Goal: Task Accomplishment & Management: Manage account settings

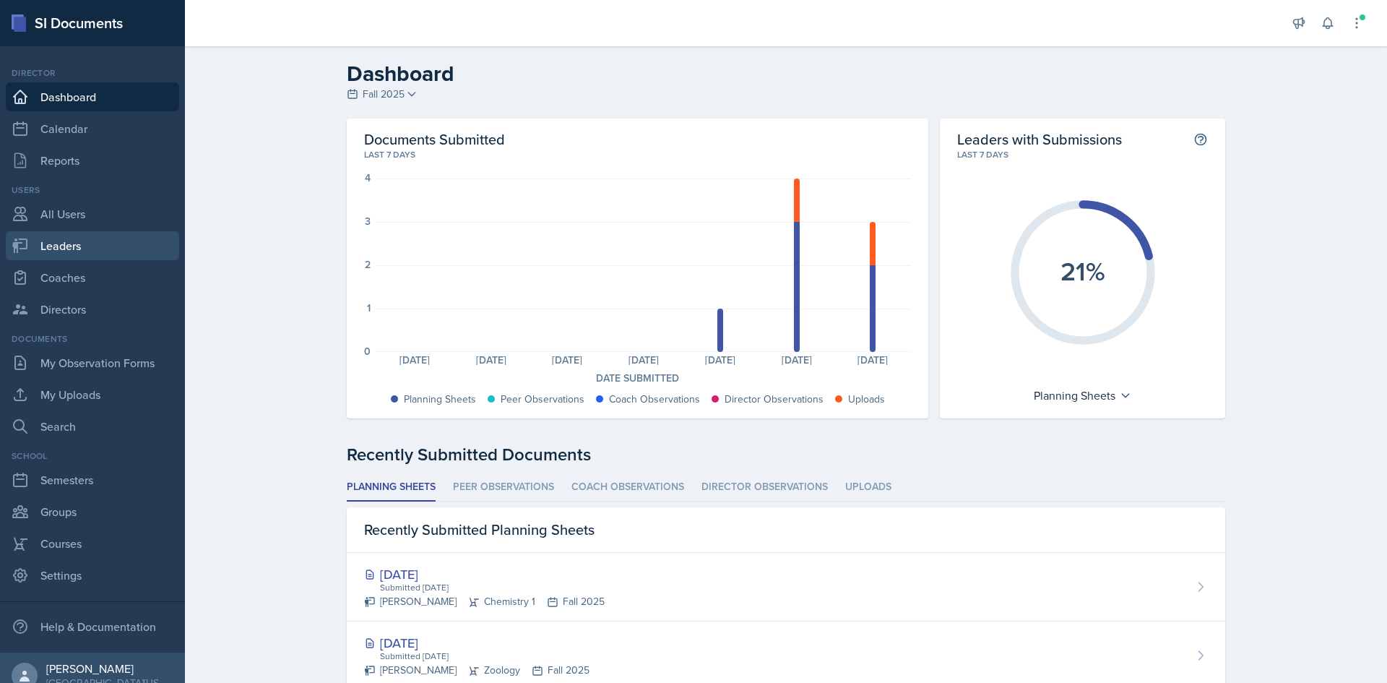
click at [80, 241] on link "Leaders" at bounding box center [92, 245] width 173 height 29
select select "c88fb8a2-0ae1-4674-9d8d-93ff3a907138"
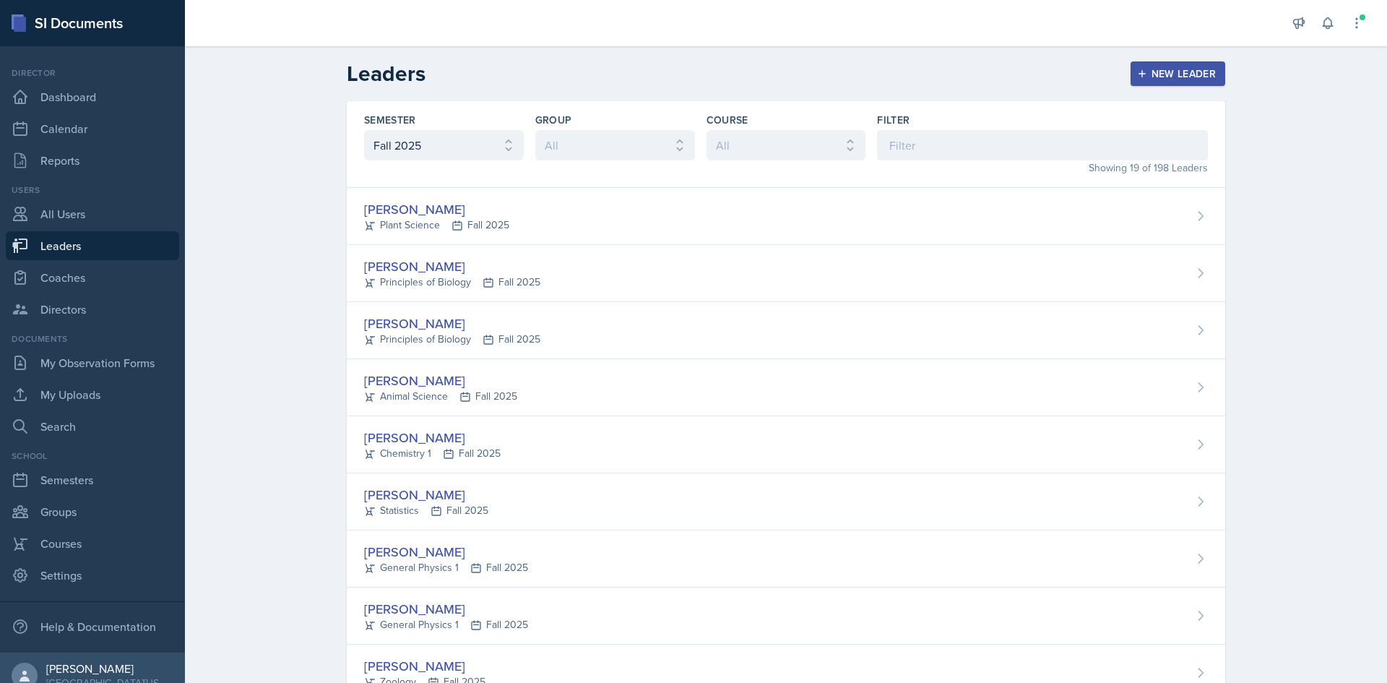
click at [1193, 71] on div "New Leader" at bounding box center [1178, 74] width 77 height 12
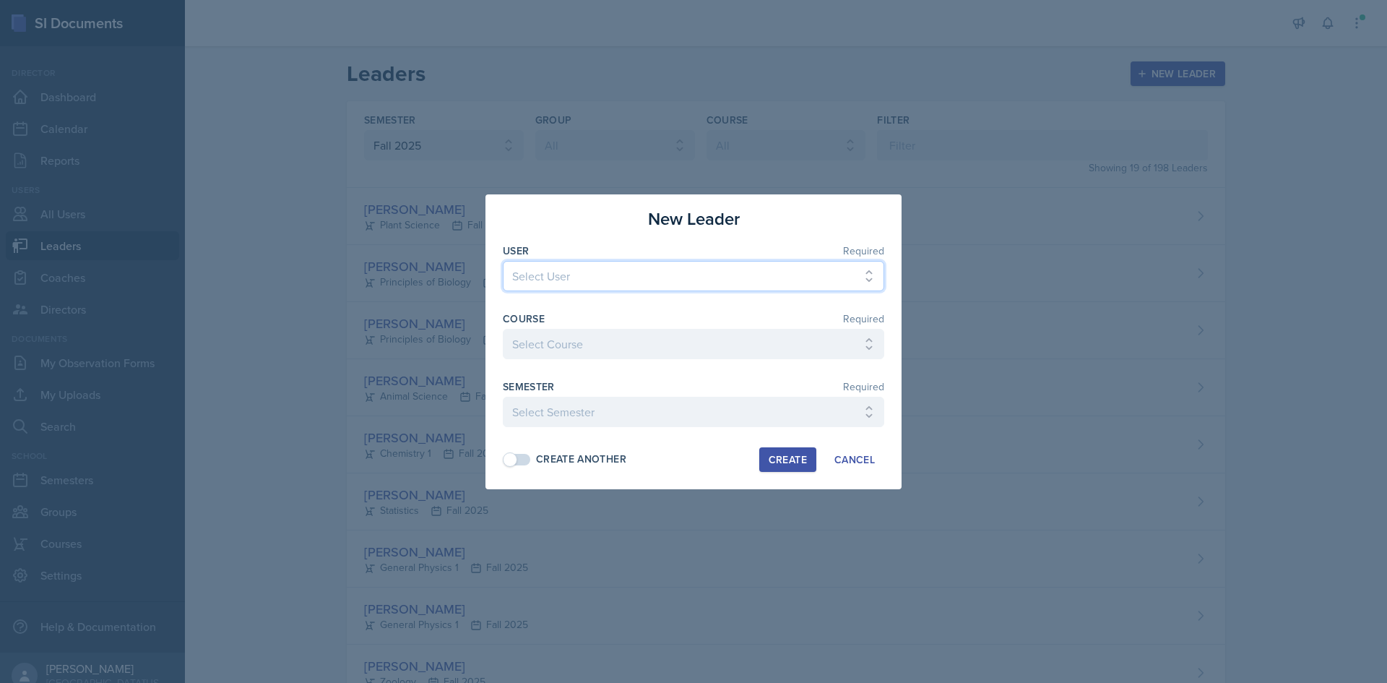
click at [662, 274] on select "Select User Kylie Baker Kaitlyn Ballard Reagan Bozarth Gretchen Braak Emily Bre…" at bounding box center [693, 276] width 381 height 30
drag, startPoint x: 662, startPoint y: 274, endPoint x: 607, endPoint y: 282, distance: 55.4
click at [662, 274] on select "Select User Kylie Baker Kaitlyn Ballard Reagan Bozarth Gretchen Braak Emily Bre…" at bounding box center [693, 276] width 381 height 30
click at [279, 267] on div at bounding box center [693, 341] width 1387 height 683
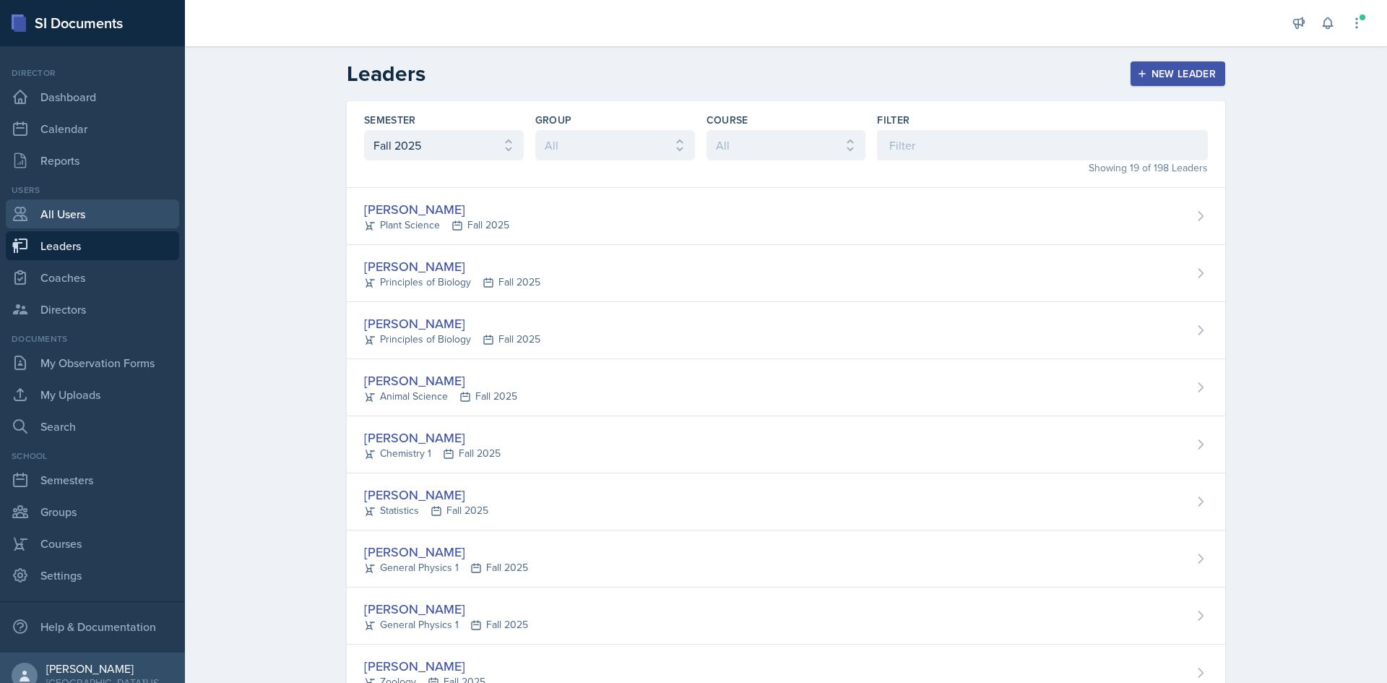
drag, startPoint x: 66, startPoint y: 210, endPoint x: 110, endPoint y: 209, distance: 44.1
click at [66, 210] on link "All Users" at bounding box center [92, 213] width 173 height 29
select select "1"
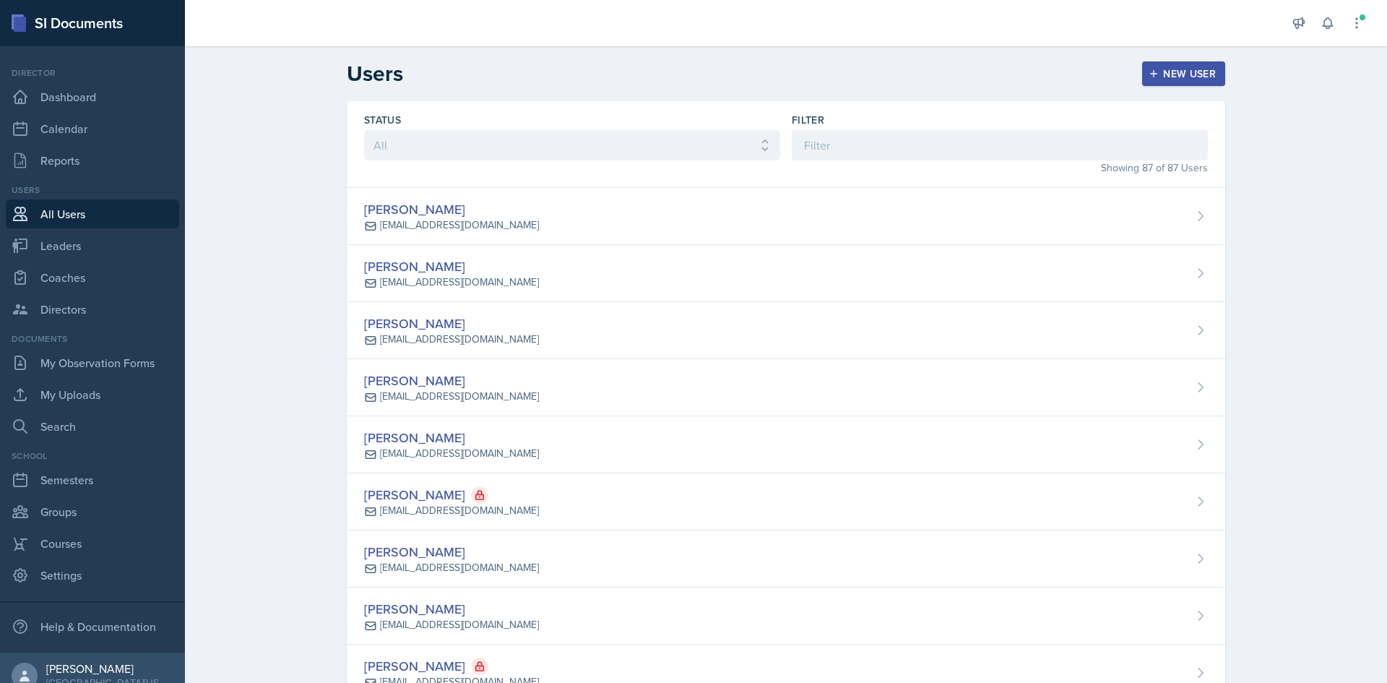
click at [1162, 76] on div "New User" at bounding box center [1183, 74] width 64 height 12
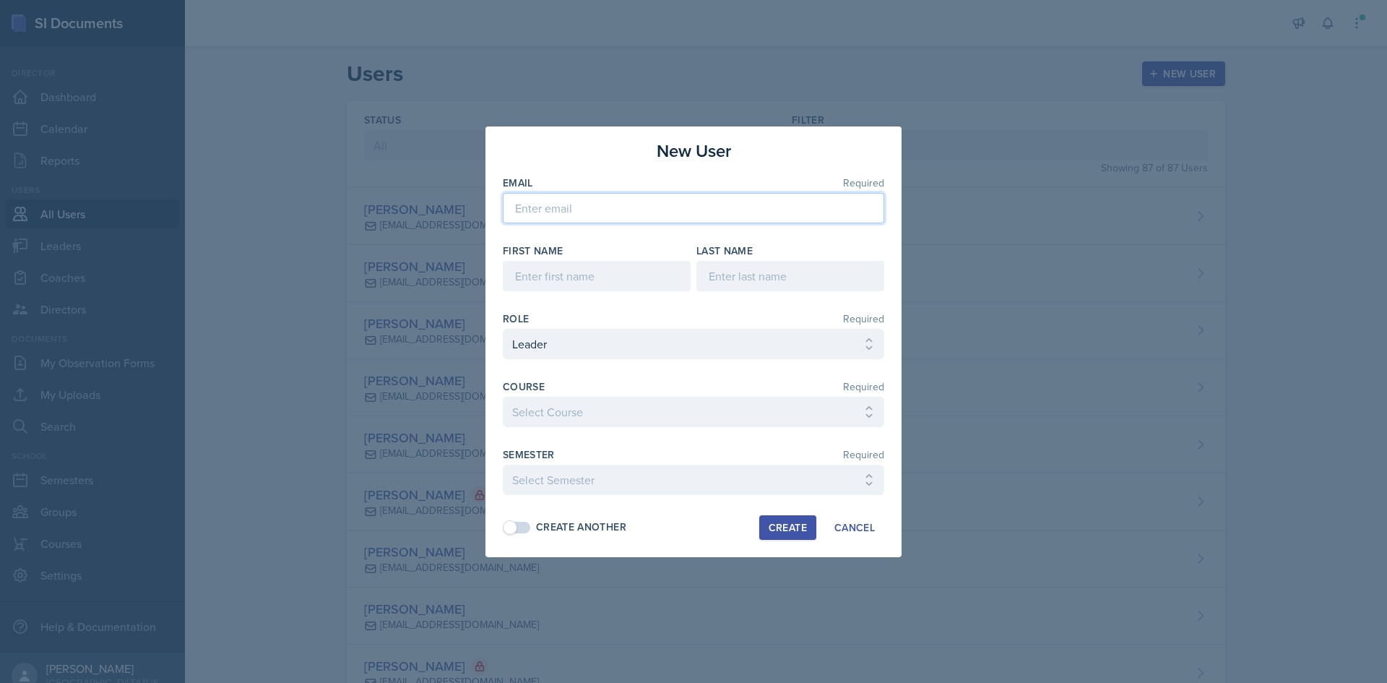
click at [686, 212] on input "email" at bounding box center [693, 208] width 381 height 30
type input "s558143@nwmissouri.edu"
click at [641, 259] on div "First Name" at bounding box center [597, 267] width 188 height 48
click at [629, 276] on input at bounding box center [597, 276] width 188 height 30
type input "Tierney"
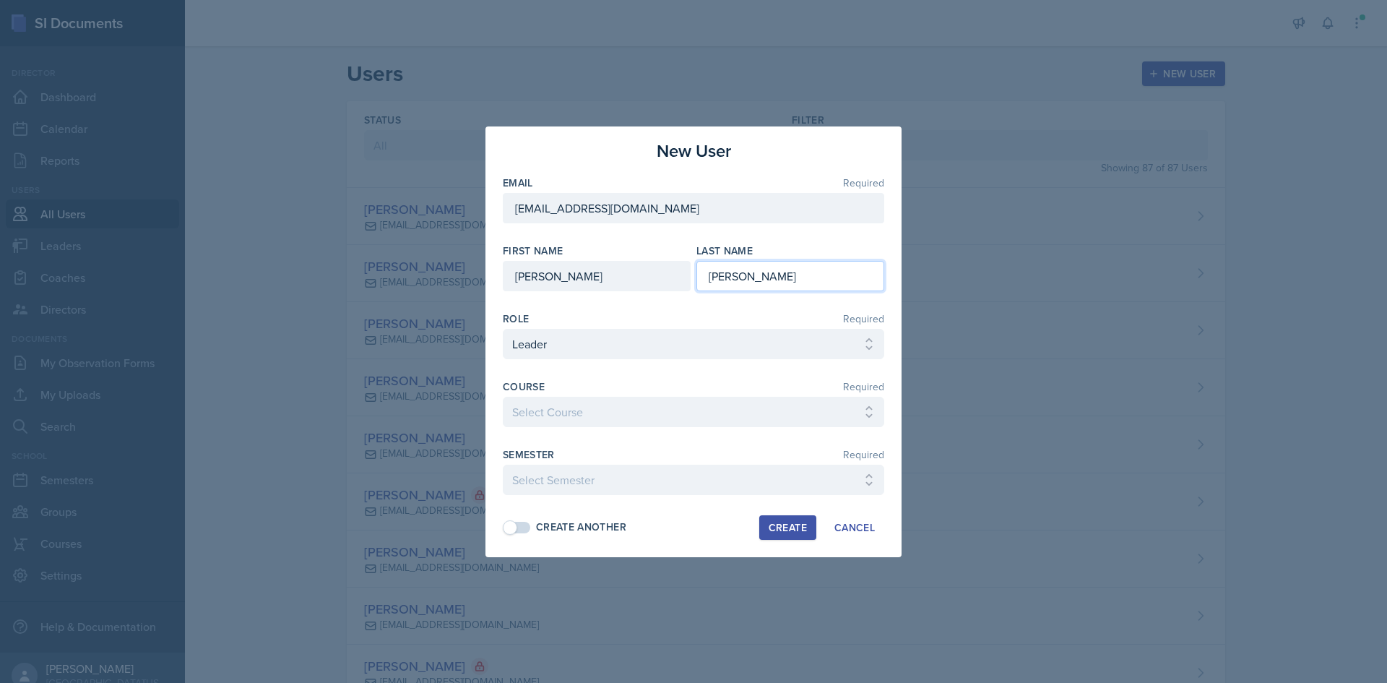
type input "Marlow"
click at [583, 402] on select "Select Course Ag Econ Animal Science Botany Chem 2- Bellamy Chem 2- Toomey Chem…" at bounding box center [693, 412] width 381 height 30
select select "05990365-d205-4a3c-bbe2-cdaf05d73745"
click at [503, 397] on select "Select Course Ag Econ Animal Science Botany Chem 2- Bellamy Chem 2- Toomey Chem…" at bounding box center [693, 412] width 381 height 30
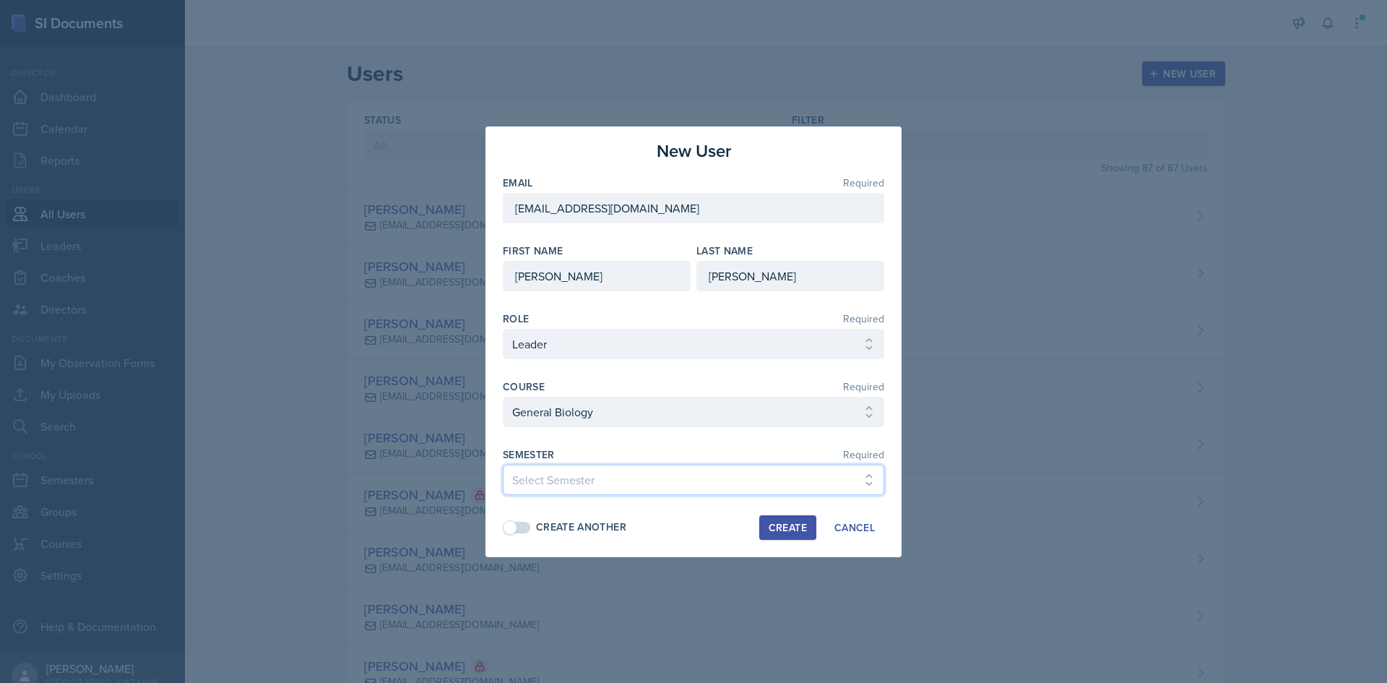
drag, startPoint x: 600, startPoint y: 481, endPoint x: 596, endPoint y: 464, distance: 17.9
click at [600, 480] on select "Select Semester Fall 2025 Spring 2025 Fall 2024 Spring 2024 Fall 2023 Spring 20…" at bounding box center [693, 479] width 381 height 30
select select "c88fb8a2-0ae1-4674-9d8d-93ff3a907138"
click at [503, 464] on select "Select Semester Fall 2025 Spring 2025 Fall 2024 Spring 2024 Fall 2023 Spring 20…" at bounding box center [693, 479] width 381 height 30
click at [778, 525] on div "Create" at bounding box center [788, 528] width 38 height 12
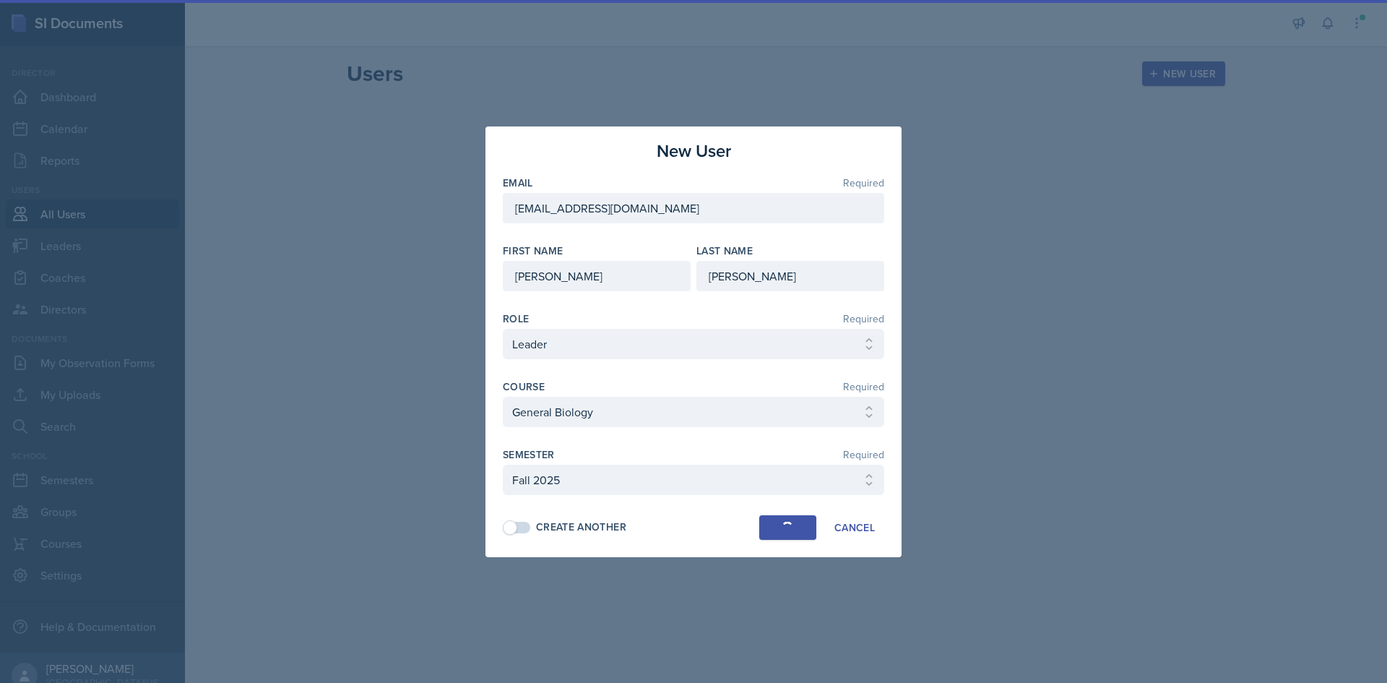
select select
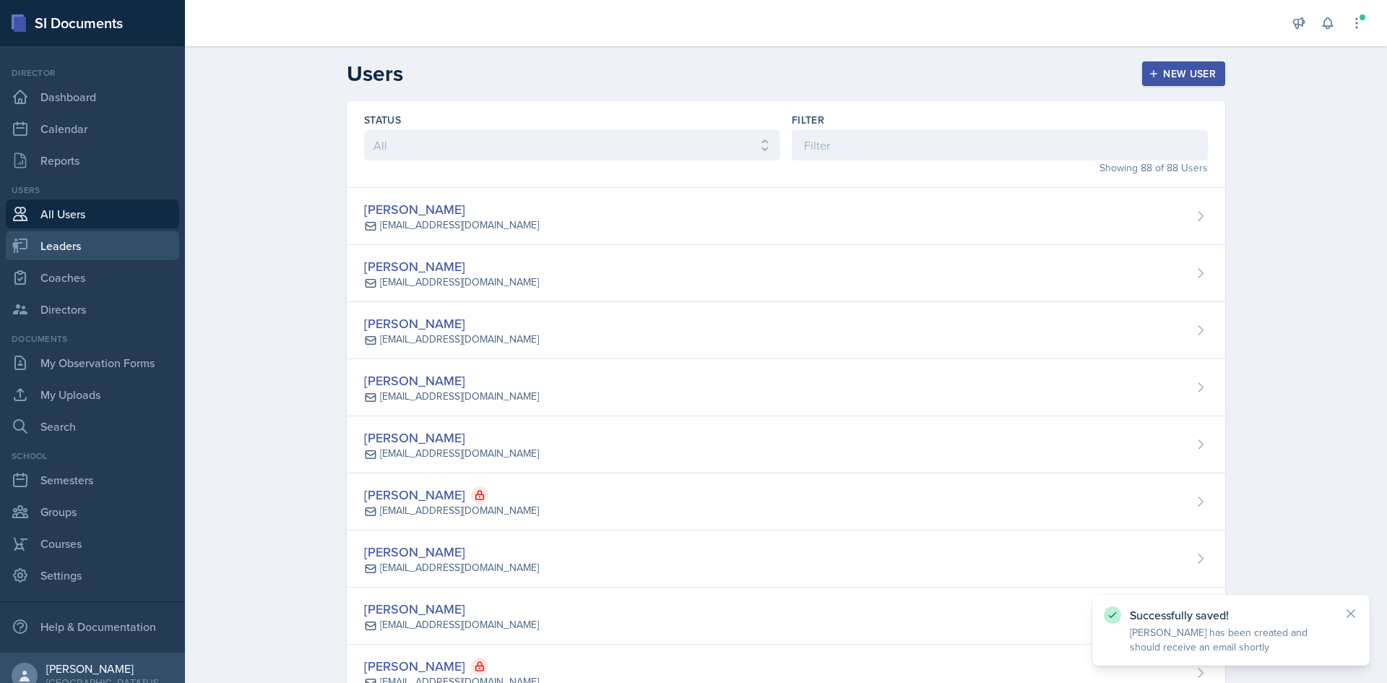
click at [87, 245] on link "Leaders" at bounding box center [92, 245] width 173 height 29
select select "c88fb8a2-0ae1-4674-9d8d-93ff3a907138"
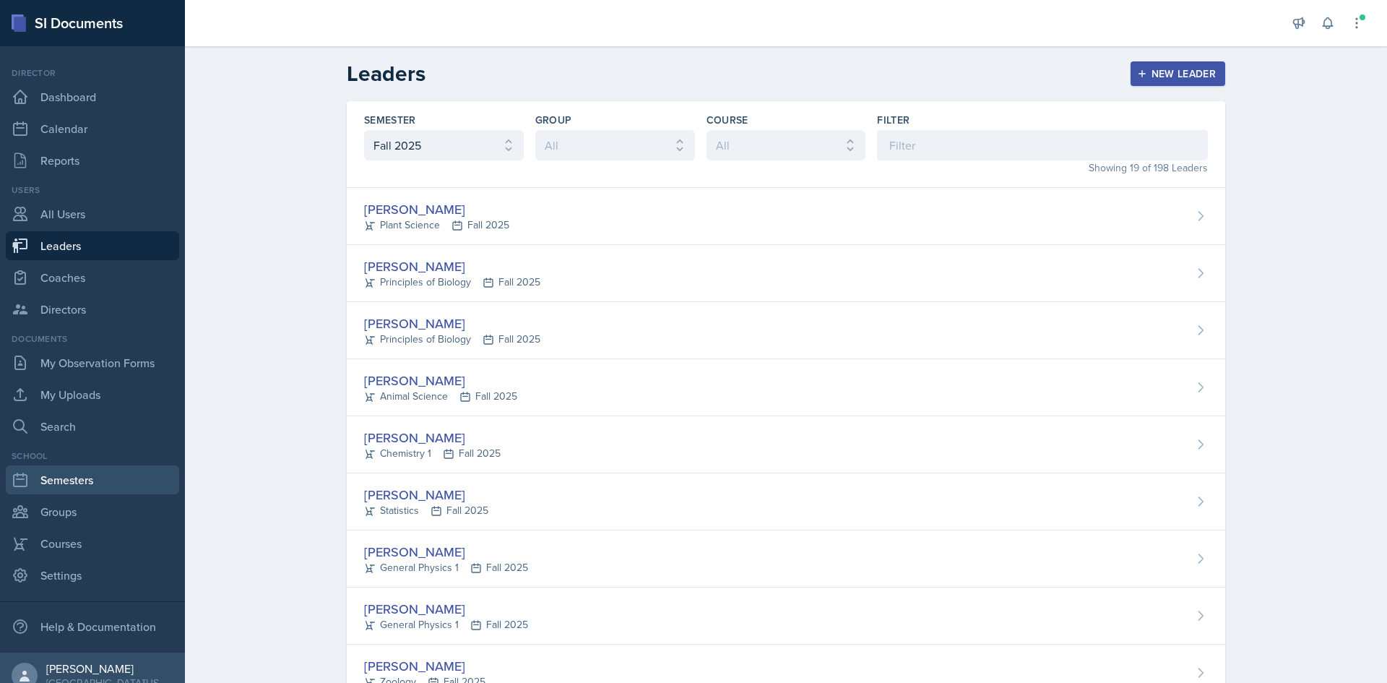
click at [103, 473] on link "Semesters" at bounding box center [92, 479] width 173 height 29
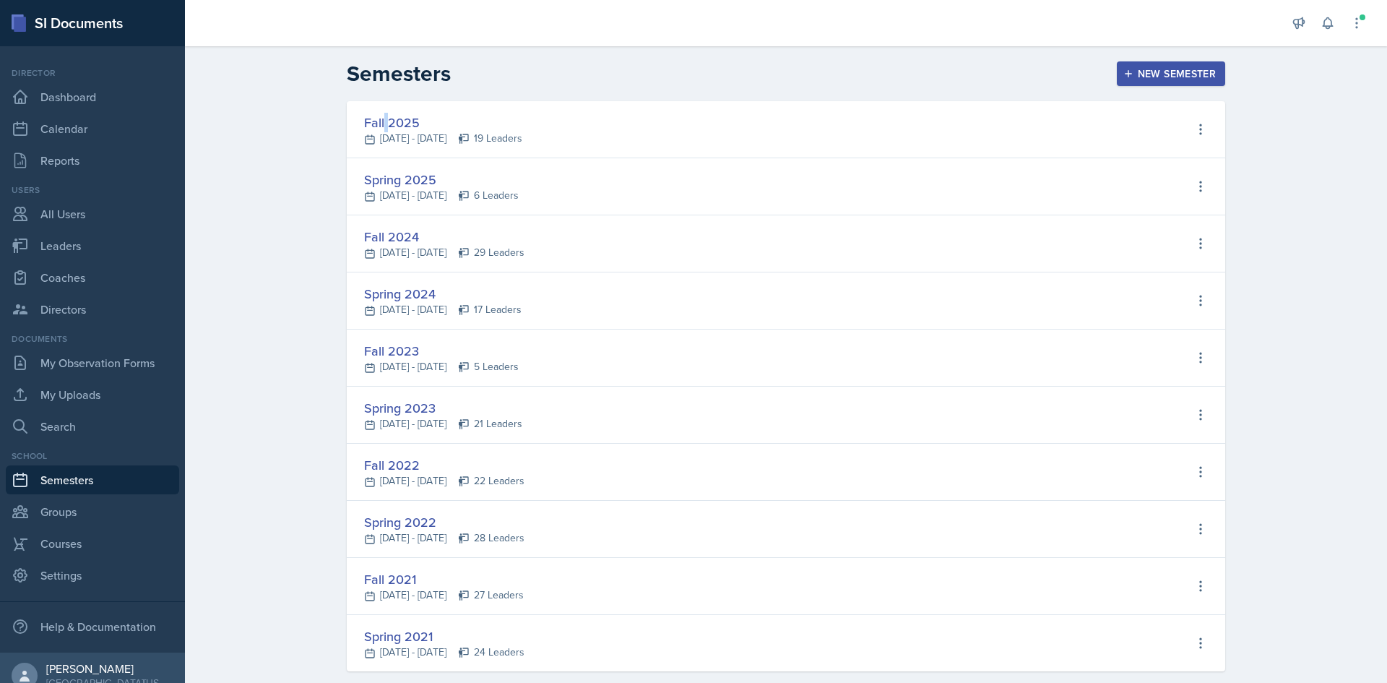
click at [381, 111] on div "Fall 2025 Aug 24th, 2025 - Dec 5th, 2025 19 Leaders View Leaders Edit Semester …" at bounding box center [786, 129] width 878 height 57
click at [1193, 133] on icon at bounding box center [1200, 129] width 14 height 14
click at [1135, 155] on div "View Leaders" at bounding box center [1138, 159] width 69 height 17
select select "c88fb8a2-0ae1-4674-9d8d-93ff3a907138"
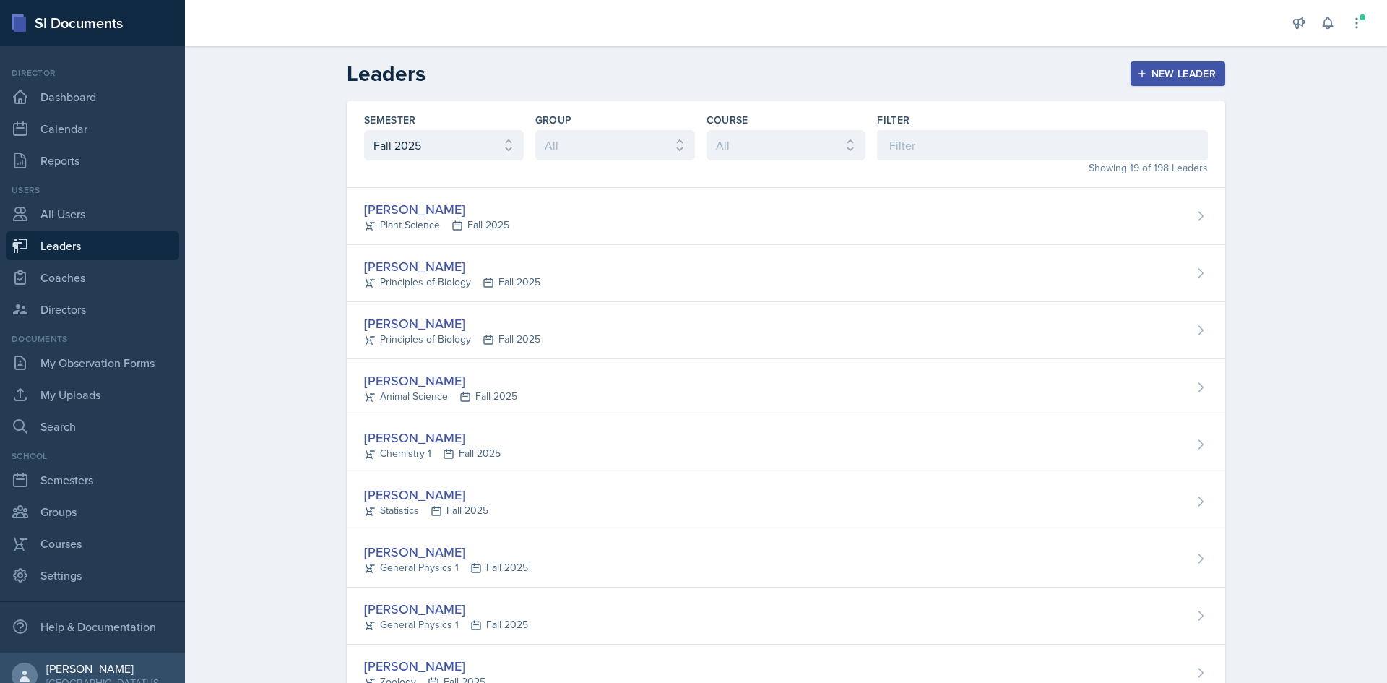
click at [1161, 74] on div "New Leader" at bounding box center [1178, 74] width 77 height 12
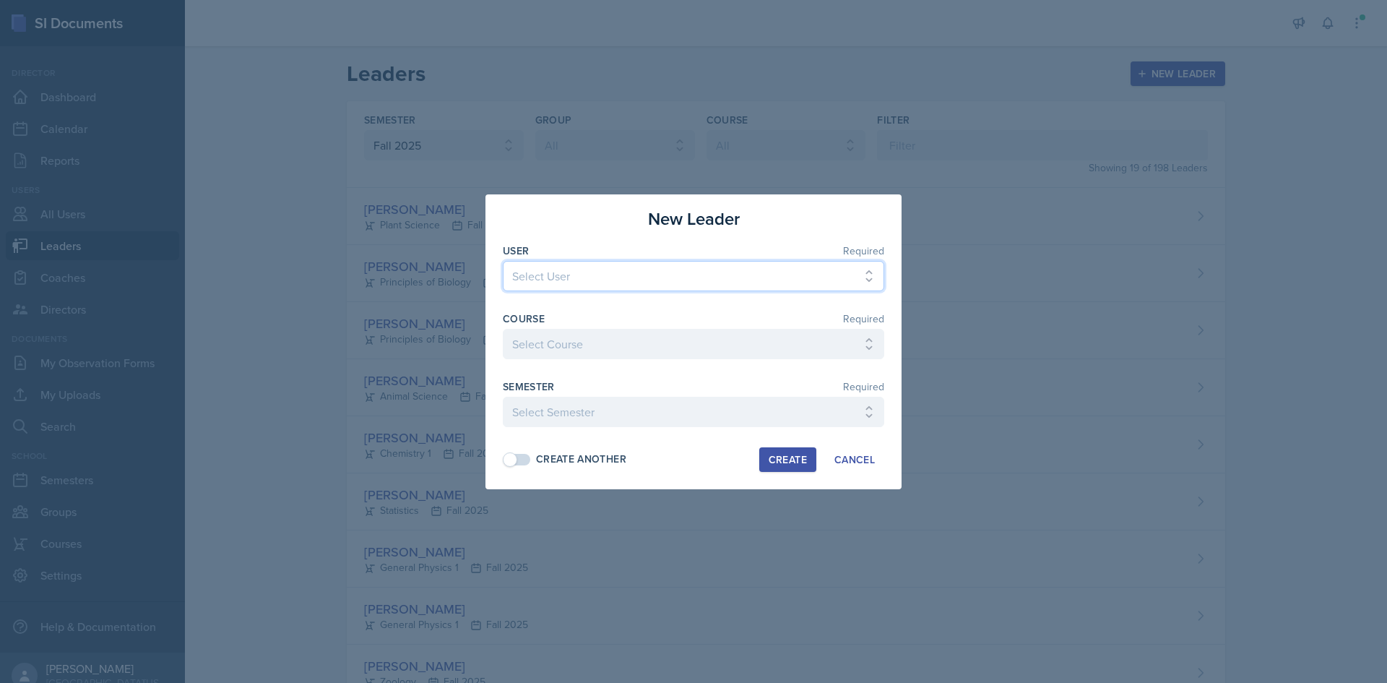
click at [761, 270] on select "Select User Kylie Baker Kaitlyn Ballard Reagan Bozarth Gretchen Braak Emily Bre…" at bounding box center [693, 276] width 381 height 30
select select "17f8e634-1f27-4fc1-9b67-05003431e1c4"
click at [503, 261] on select "Select User Kylie Baker Kaitlyn Ballard Reagan Bozarth Gretchen Braak Emily Bre…" at bounding box center [693, 276] width 381 height 30
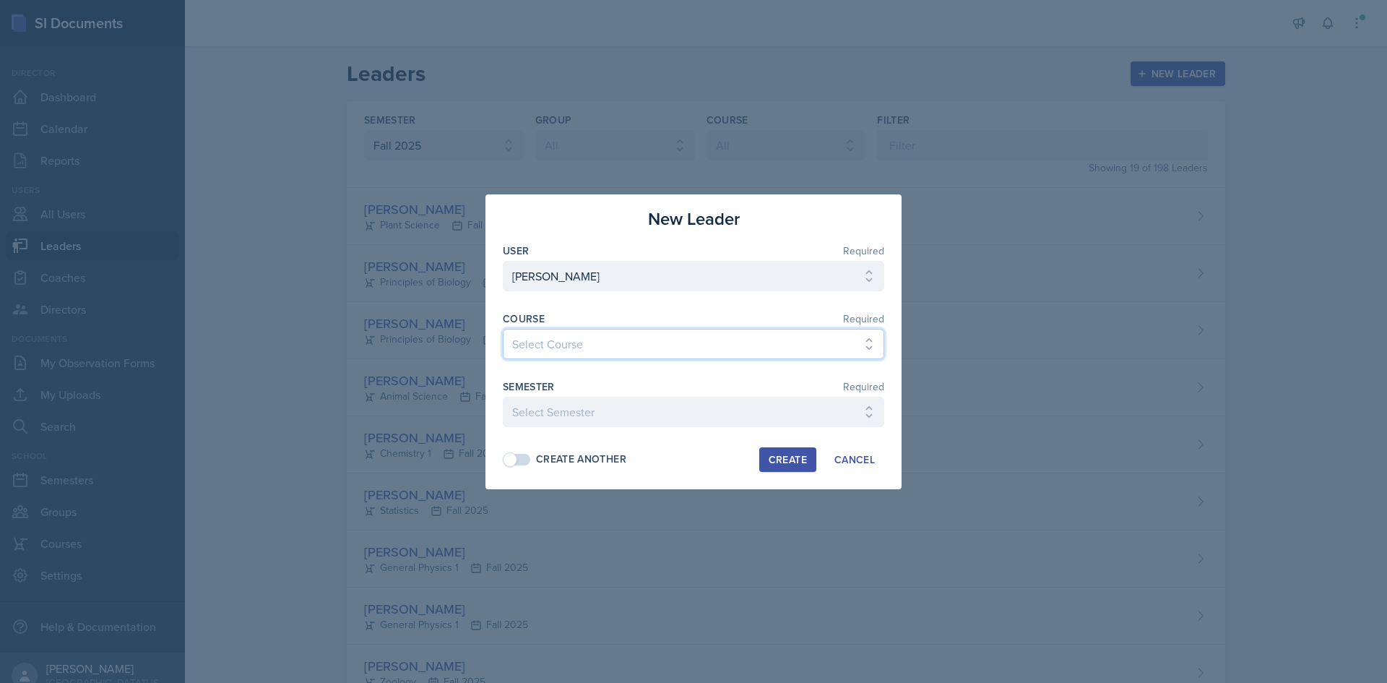
click at [596, 340] on select "Select Course Ag Econ Animal Science Botany Chem 2- Bellamy Chem 2- Toomey Chem…" at bounding box center [693, 344] width 381 height 30
select select "05990365-d205-4a3c-bbe2-cdaf05d73745"
click at [503, 329] on select "Select Course Ag Econ Animal Science Botany Chem 2- Bellamy Chem 2- Toomey Chem…" at bounding box center [693, 344] width 381 height 30
click at [566, 418] on select "Select Semester Fall 2025 Spring 2025 Fall 2024 Spring 2024 Fall 2023 Spring 20…" at bounding box center [693, 412] width 381 height 30
click at [503, 397] on select "Select Semester Fall 2025 Spring 2025 Fall 2024 Spring 2024 Fall 2023 Spring 20…" at bounding box center [693, 412] width 381 height 30
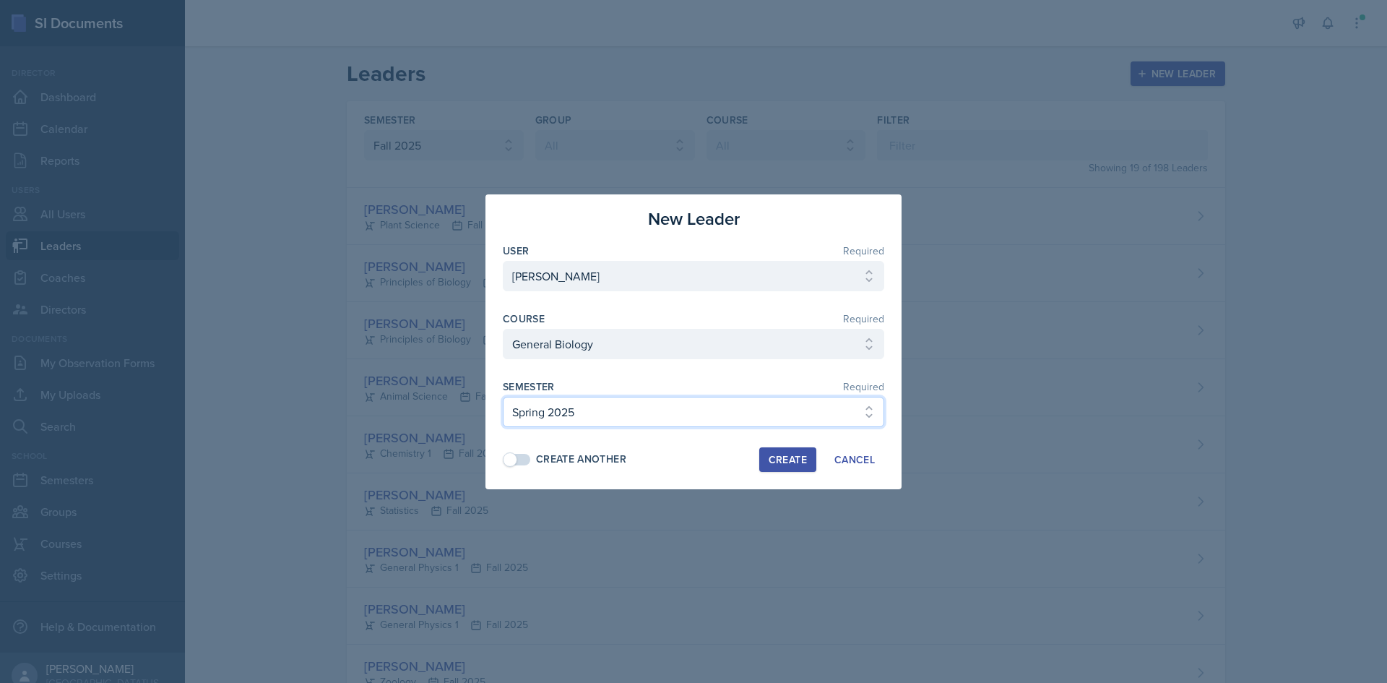
drag, startPoint x: 579, startPoint y: 406, endPoint x: 577, endPoint y: 415, distance: 9.6
click at [579, 406] on select "Select Semester Fall 2025 Spring 2025 Fall 2024 Spring 2024 Fall 2023 Spring 20…" at bounding box center [693, 412] width 381 height 30
select select "c88fb8a2-0ae1-4674-9d8d-93ff3a907138"
click at [503, 397] on select "Select Semester Fall 2025 Spring 2025 Fall 2024 Spring 2024 Fall 2023 Spring 20…" at bounding box center [693, 412] width 381 height 30
click at [769, 460] on div "Create" at bounding box center [788, 460] width 38 height 12
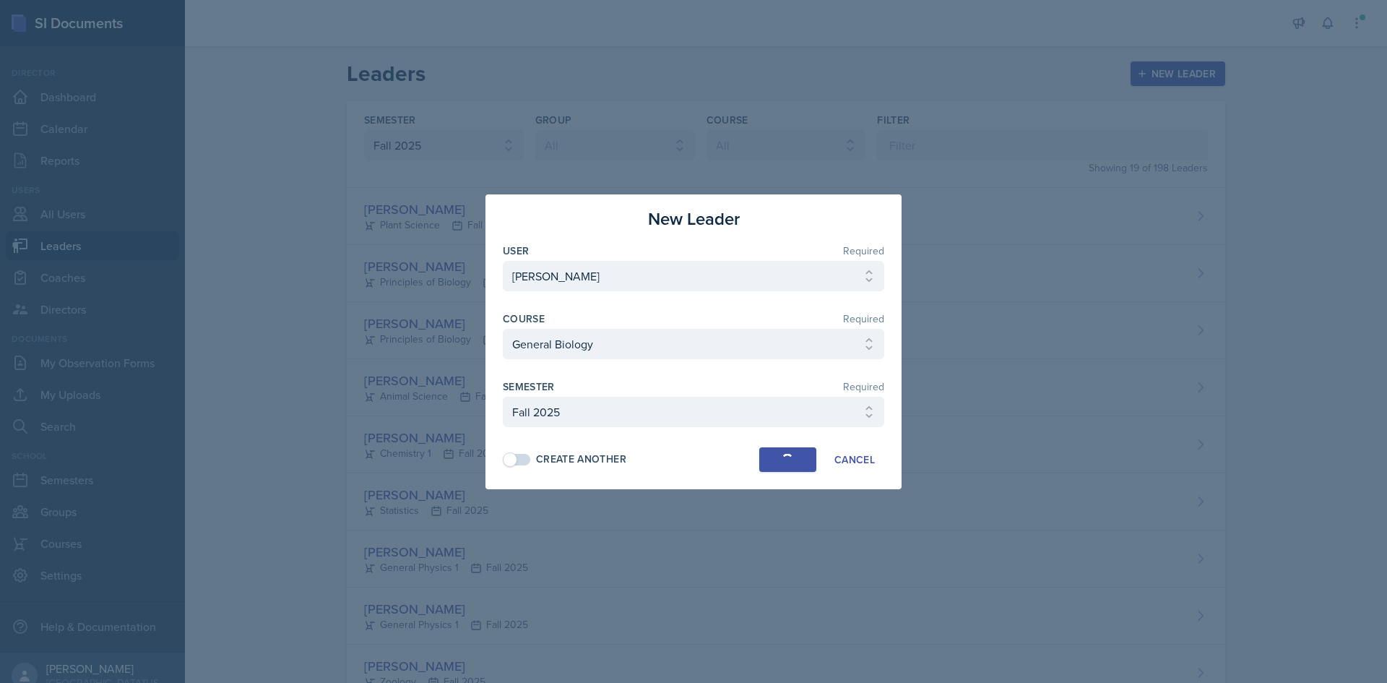
select select
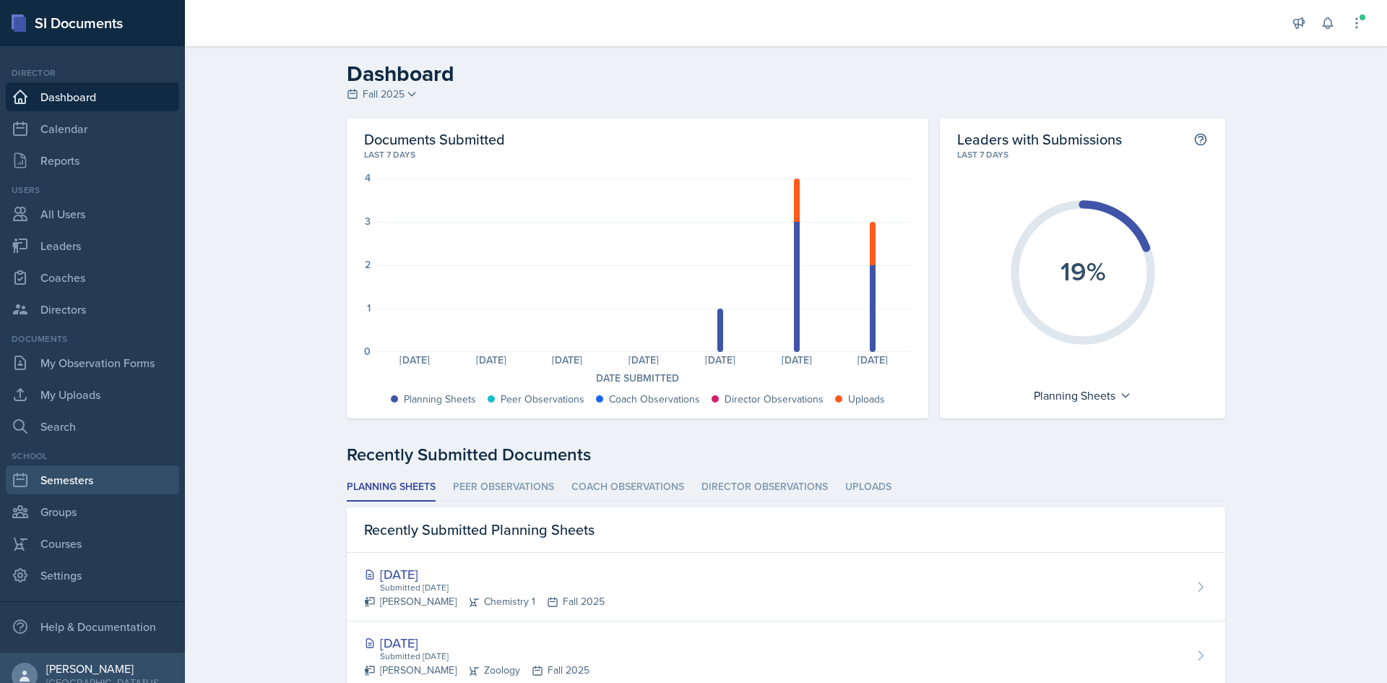
click at [99, 488] on link "Semesters" at bounding box center [92, 479] width 173 height 29
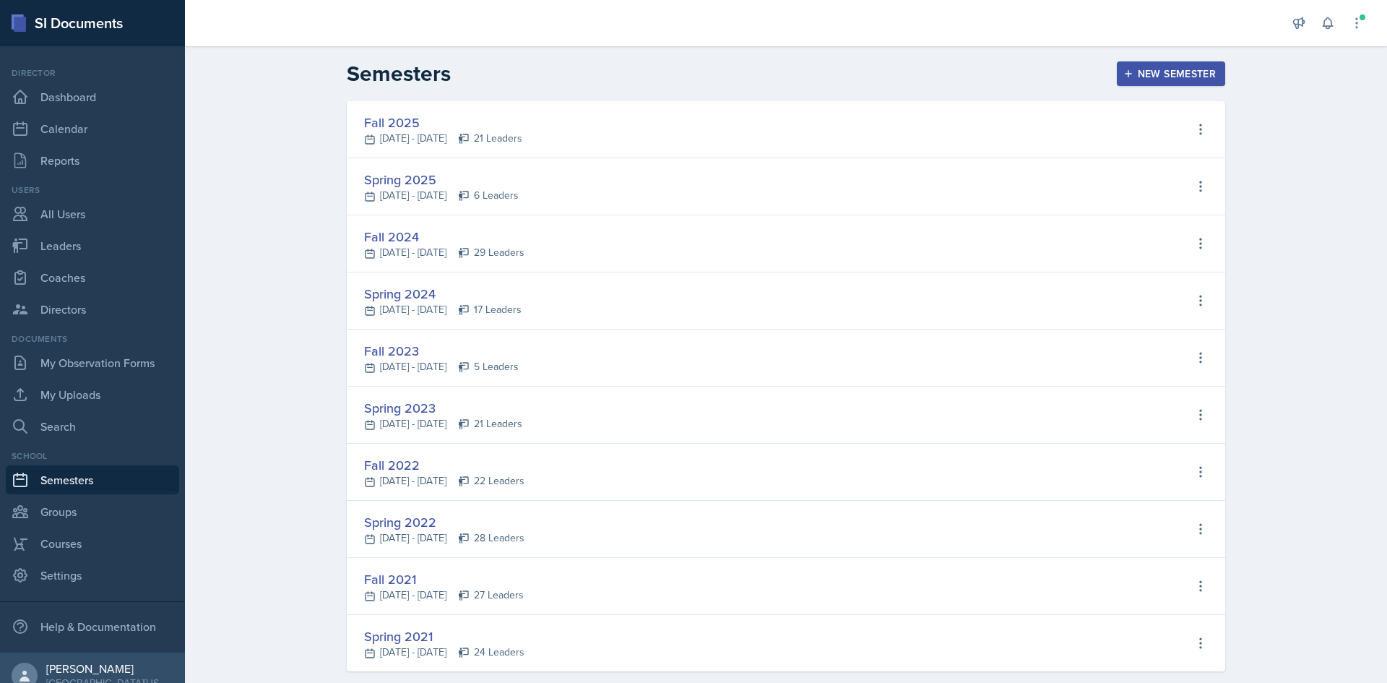
click at [399, 187] on div "Spring 2025" at bounding box center [441, 180] width 155 height 20
click at [1205, 238] on button at bounding box center [1201, 243] width 26 height 26
click at [1138, 280] on div "View Leaders" at bounding box center [1138, 273] width 69 height 17
select select "363032d0-fcb2-448e-ac6b-f85db5b8bb34"
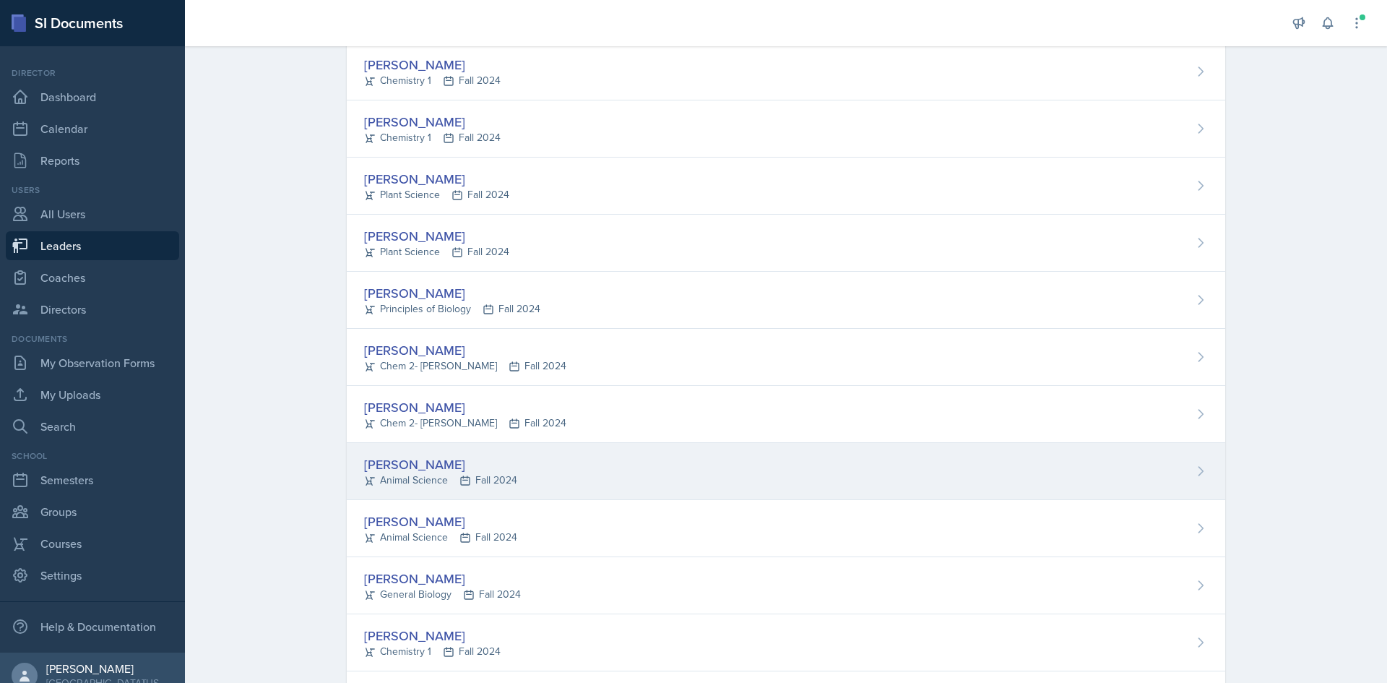
scroll to position [217, 0]
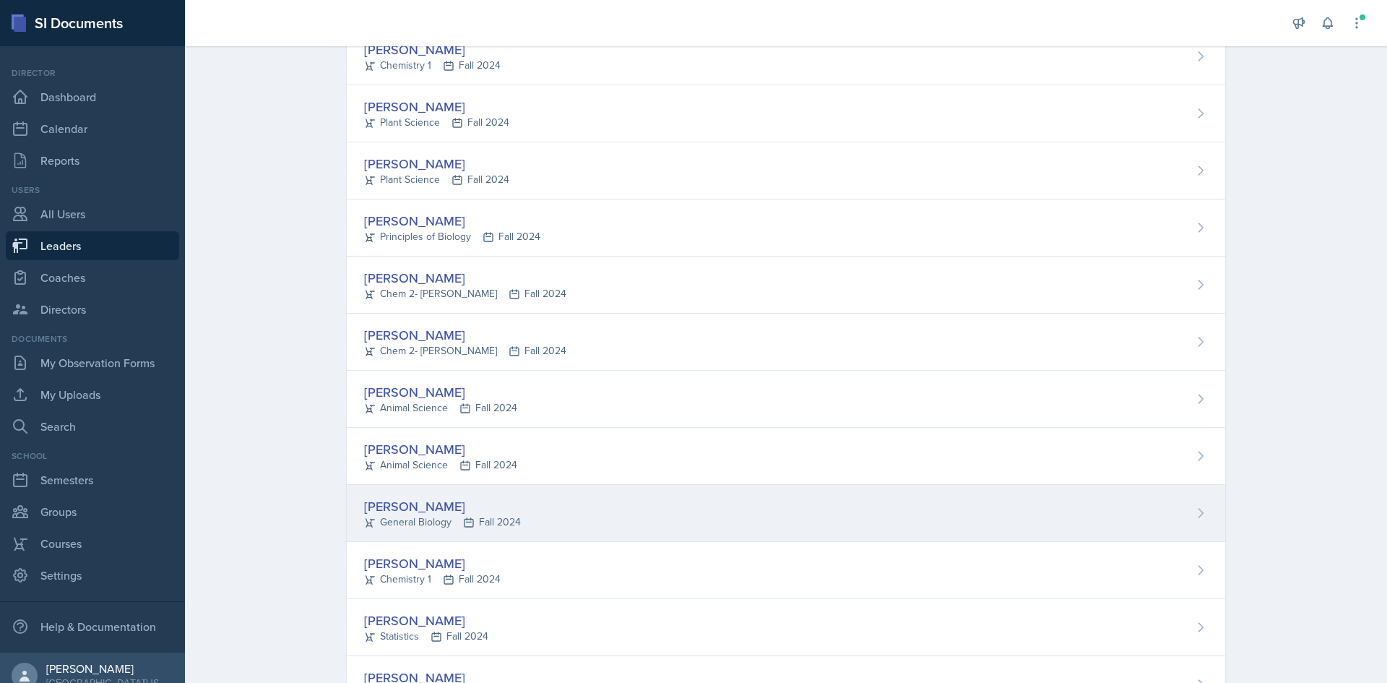
click at [400, 501] on div "[PERSON_NAME]" at bounding box center [442, 506] width 157 height 20
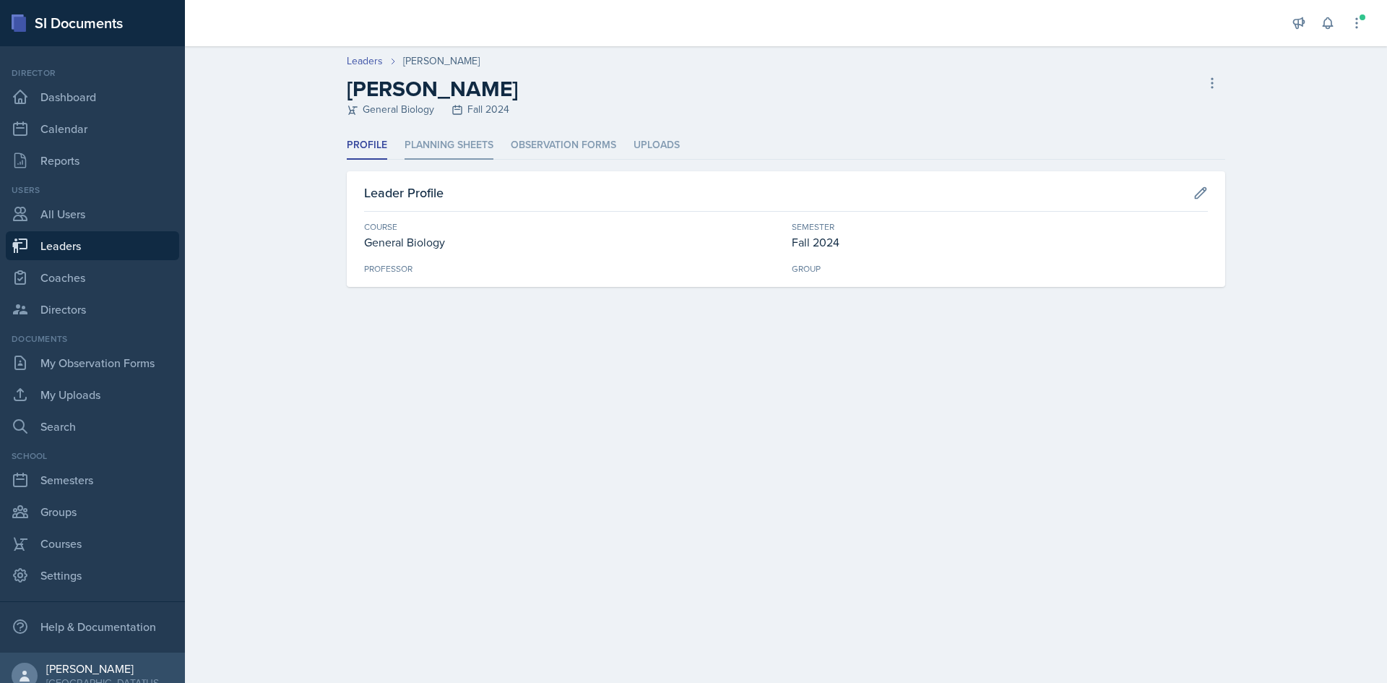
click at [440, 142] on li "Planning Sheets" at bounding box center [449, 145] width 89 height 28
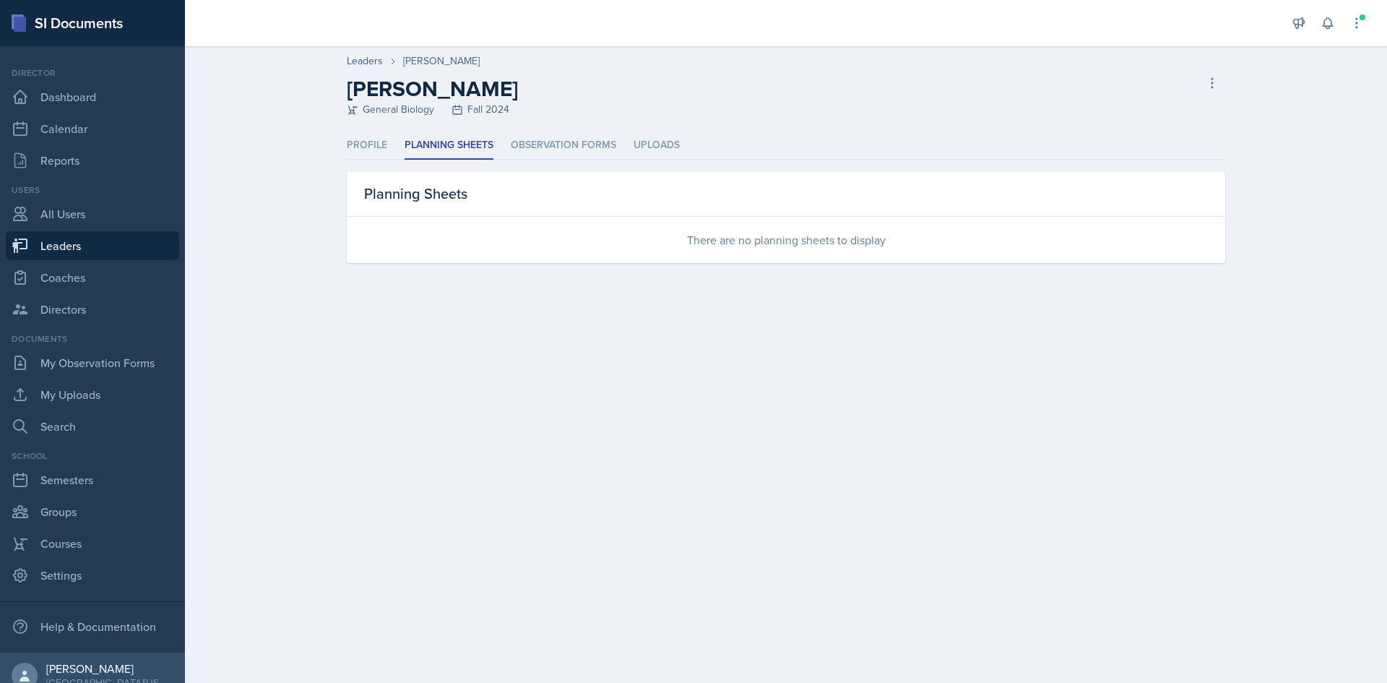
select select "363032d0-fcb2-448e-ac6b-f85db5b8bb34"
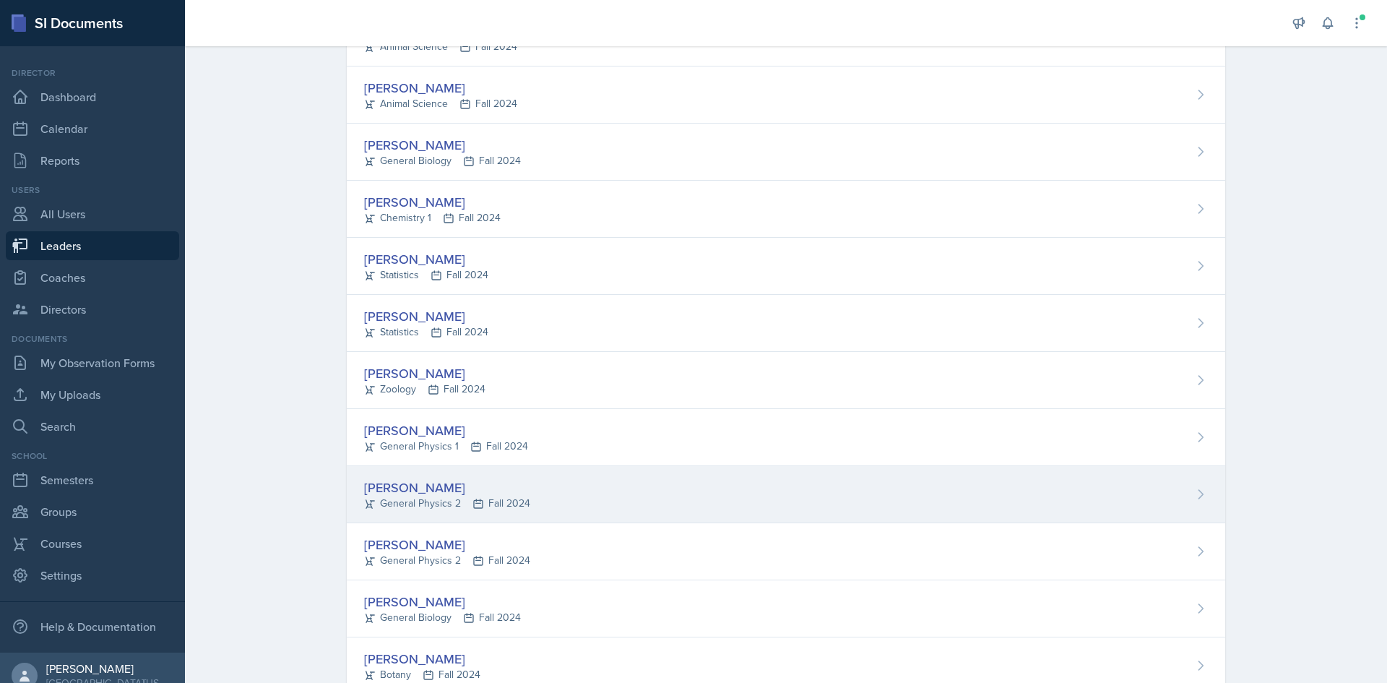
scroll to position [650, 0]
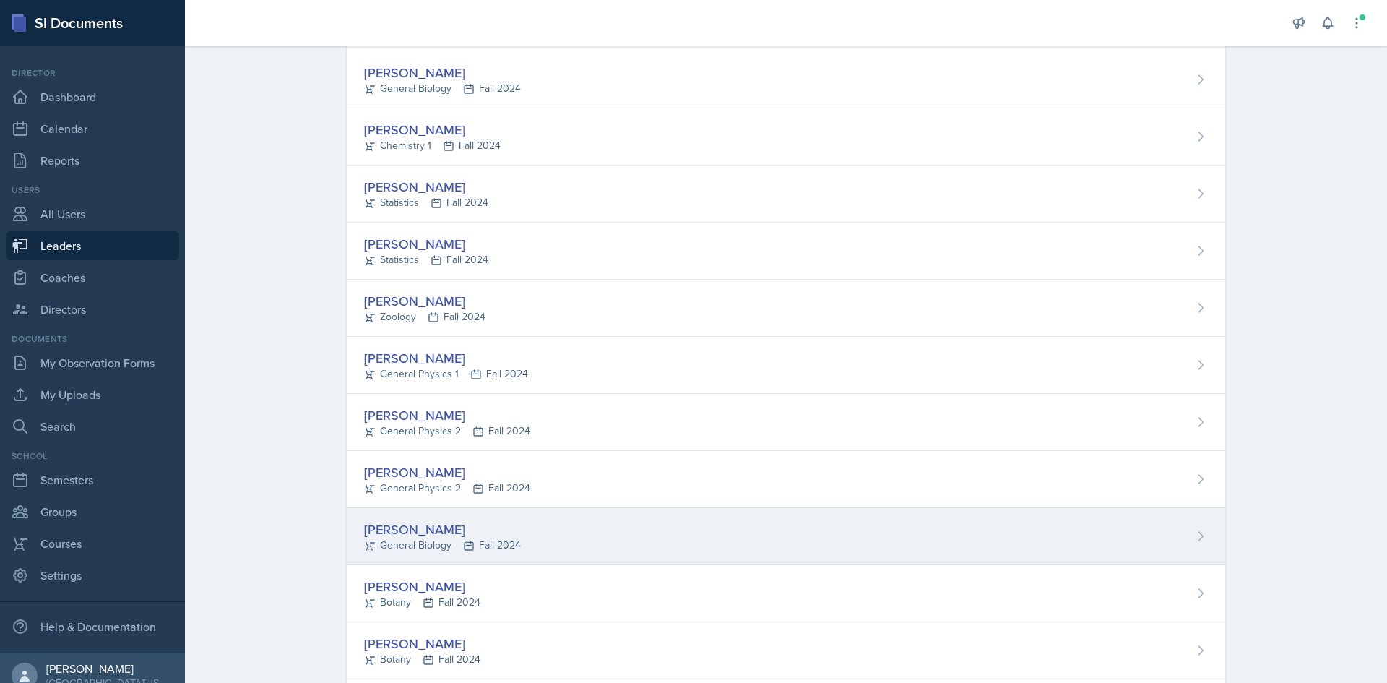
click at [392, 535] on div "[PERSON_NAME]" at bounding box center [442, 529] width 157 height 20
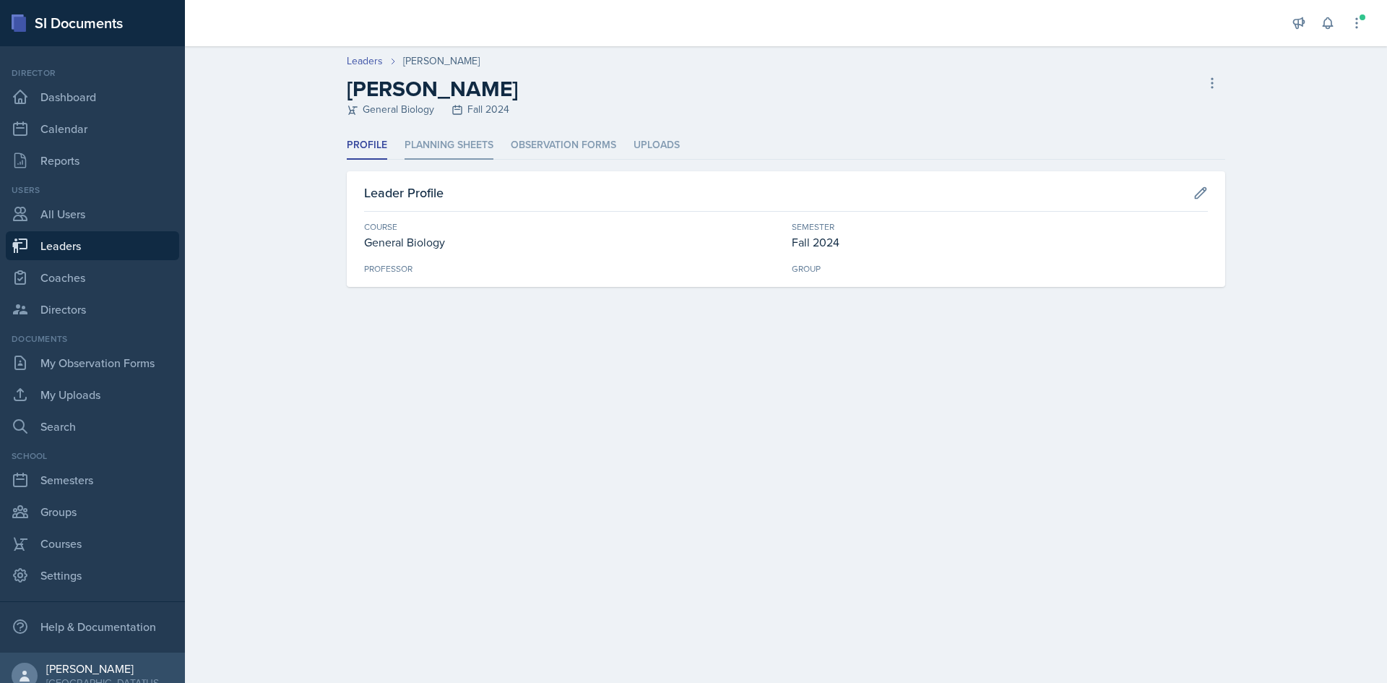
click at [425, 134] on li "Planning Sheets" at bounding box center [449, 145] width 89 height 28
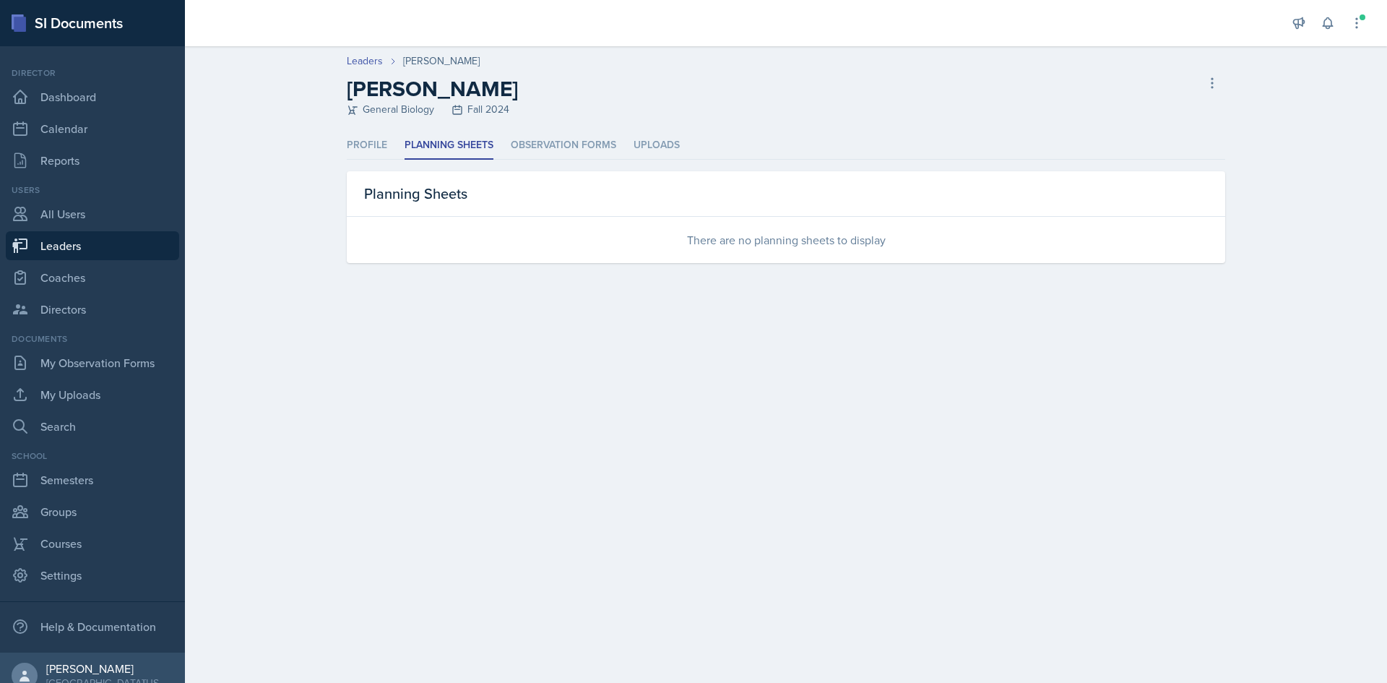
select select "363032d0-fcb2-448e-ac6b-f85db5b8bb34"
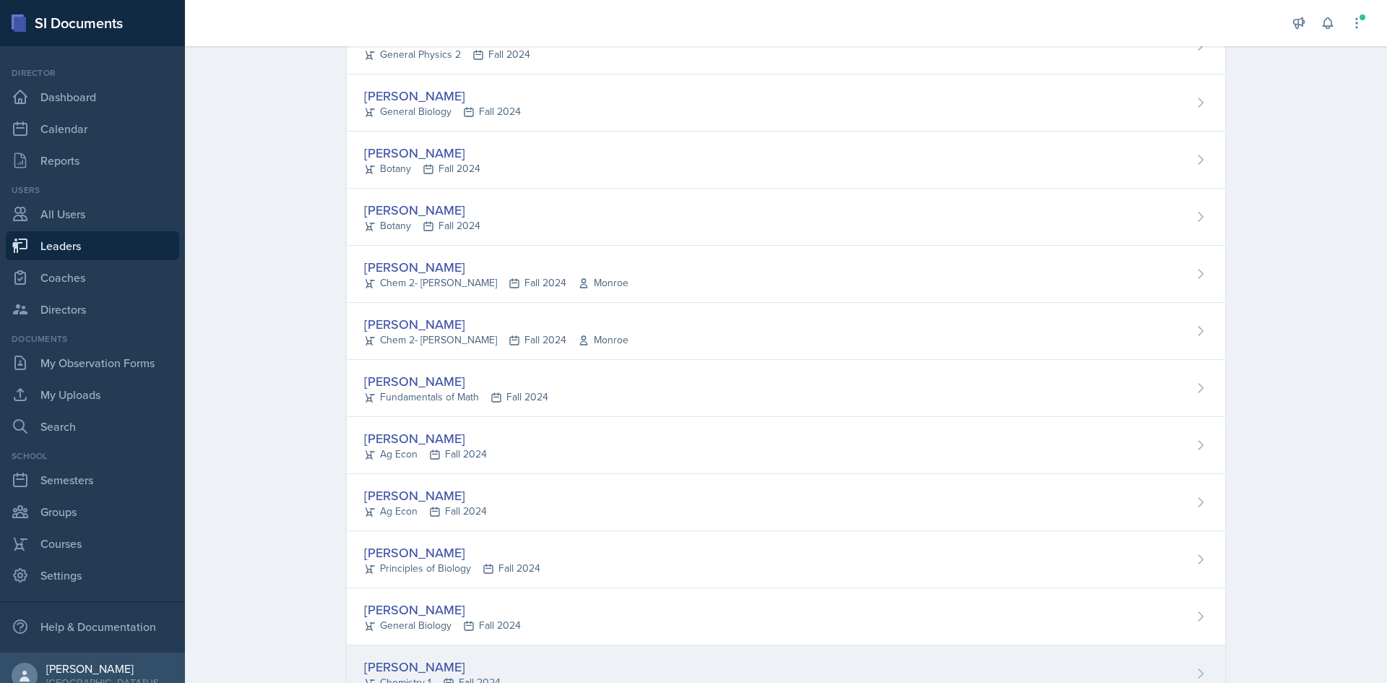
scroll to position [1195, 0]
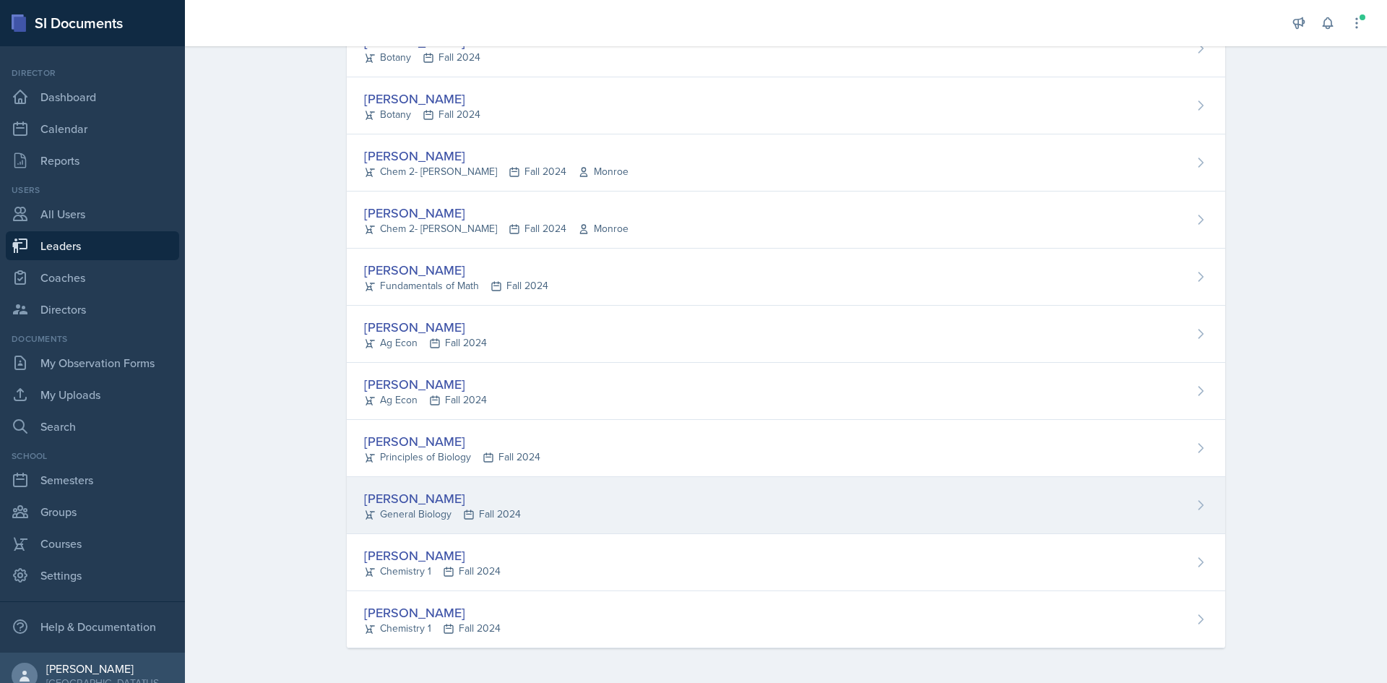
click at [392, 496] on div "[PERSON_NAME]" at bounding box center [442, 498] width 157 height 20
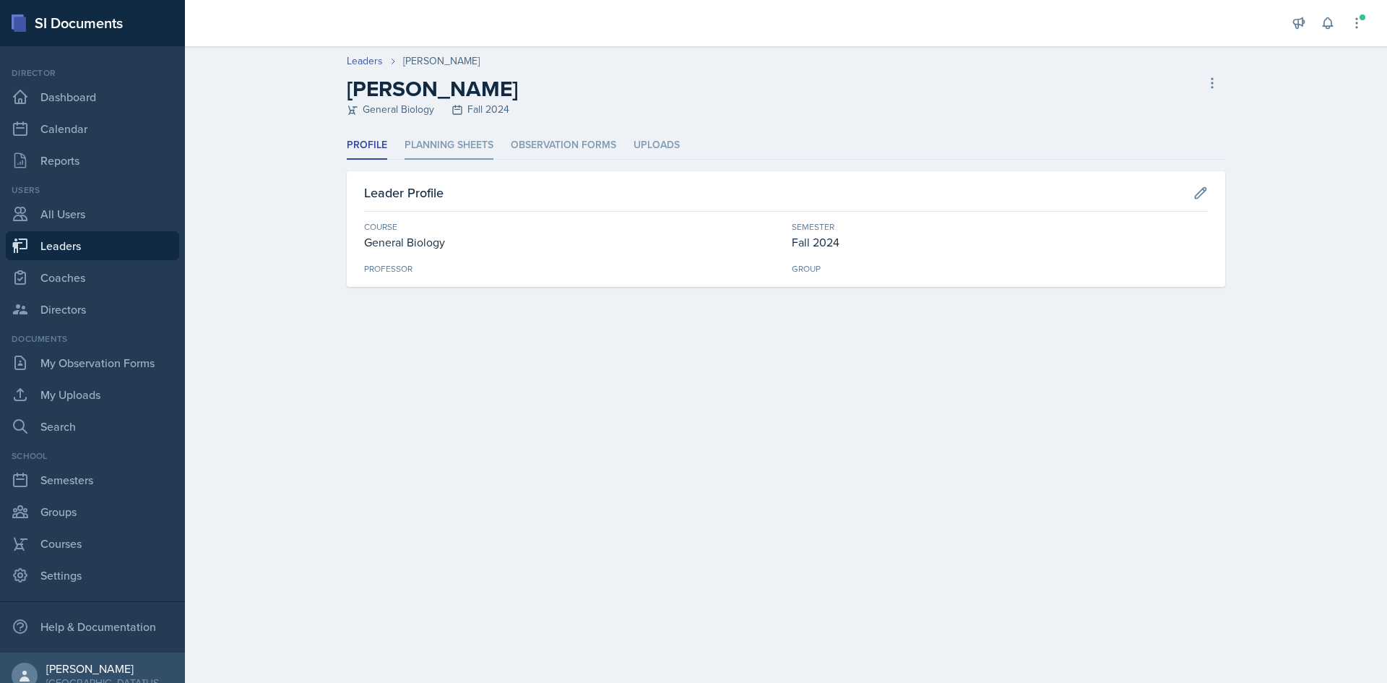
click at [459, 141] on li "Planning Sheets" at bounding box center [449, 145] width 89 height 28
